Goal: Transaction & Acquisition: Book appointment/travel/reservation

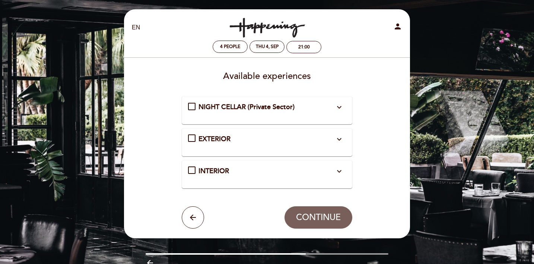
click at [193, 138] on div "EXTERIOR expand_more Outdoor tables are allocated on a first-come, first-served…" at bounding box center [267, 139] width 158 height 10
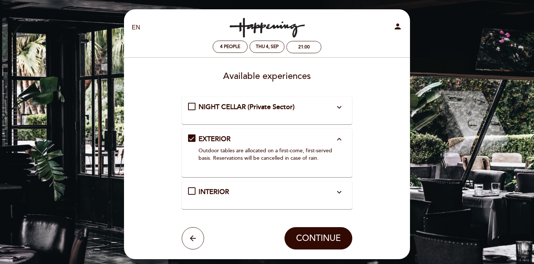
click at [197, 190] on div "INTERIOR expand_more Indoor tables assigned on a first-come, first-served basis." at bounding box center [267, 192] width 158 height 10
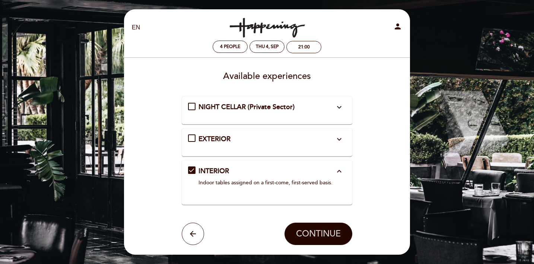
click at [305, 238] on span "CONTINUE" at bounding box center [318, 234] width 45 height 10
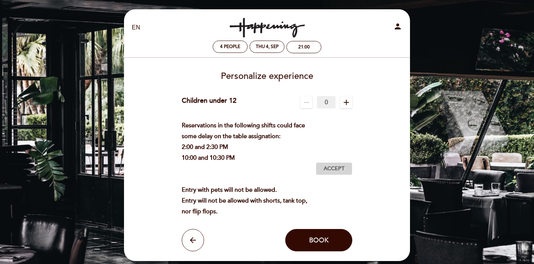
click at [330, 169] on span "Accept" at bounding box center [334, 169] width 21 height 8
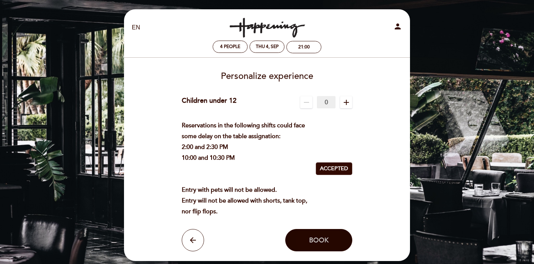
click at [312, 241] on span "Book" at bounding box center [319, 240] width 20 height 8
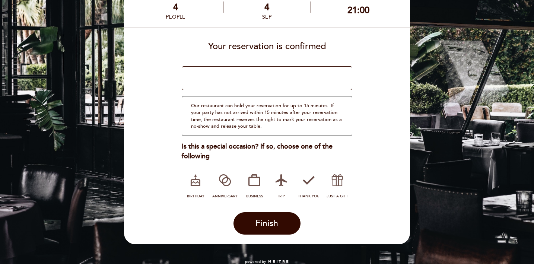
scroll to position [51, 0]
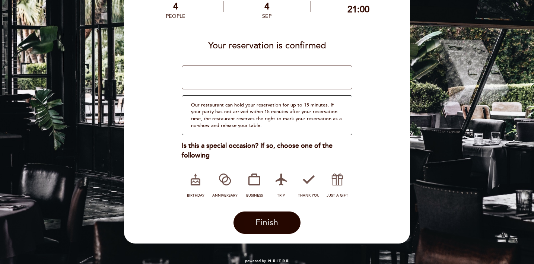
click at [264, 225] on span "Finish" at bounding box center [266, 222] width 23 height 10
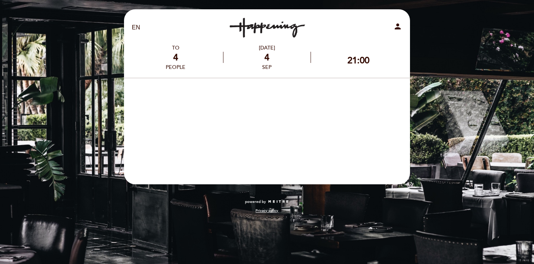
scroll to position [0, 0]
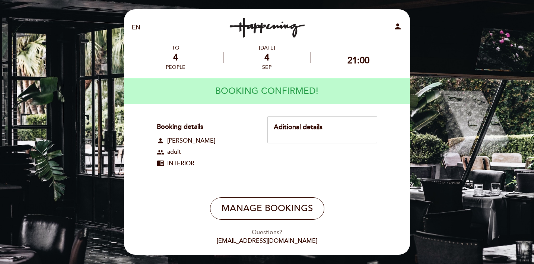
click at [359, 161] on div "Booking details person [PERSON_NAME] group adult chrome_reader_mode INTERIOR Ad…" at bounding box center [267, 147] width 220 height 63
